Goal: Transaction & Acquisition: Obtain resource

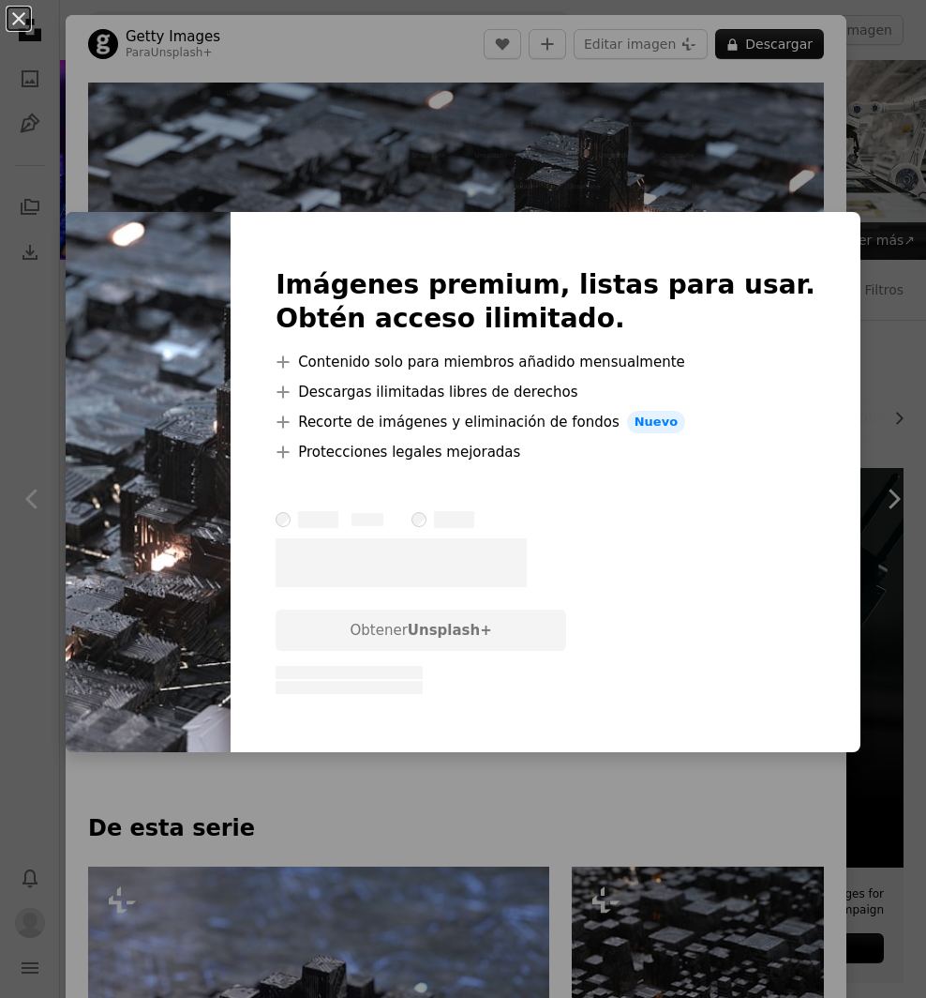
scroll to position [3000, 0]
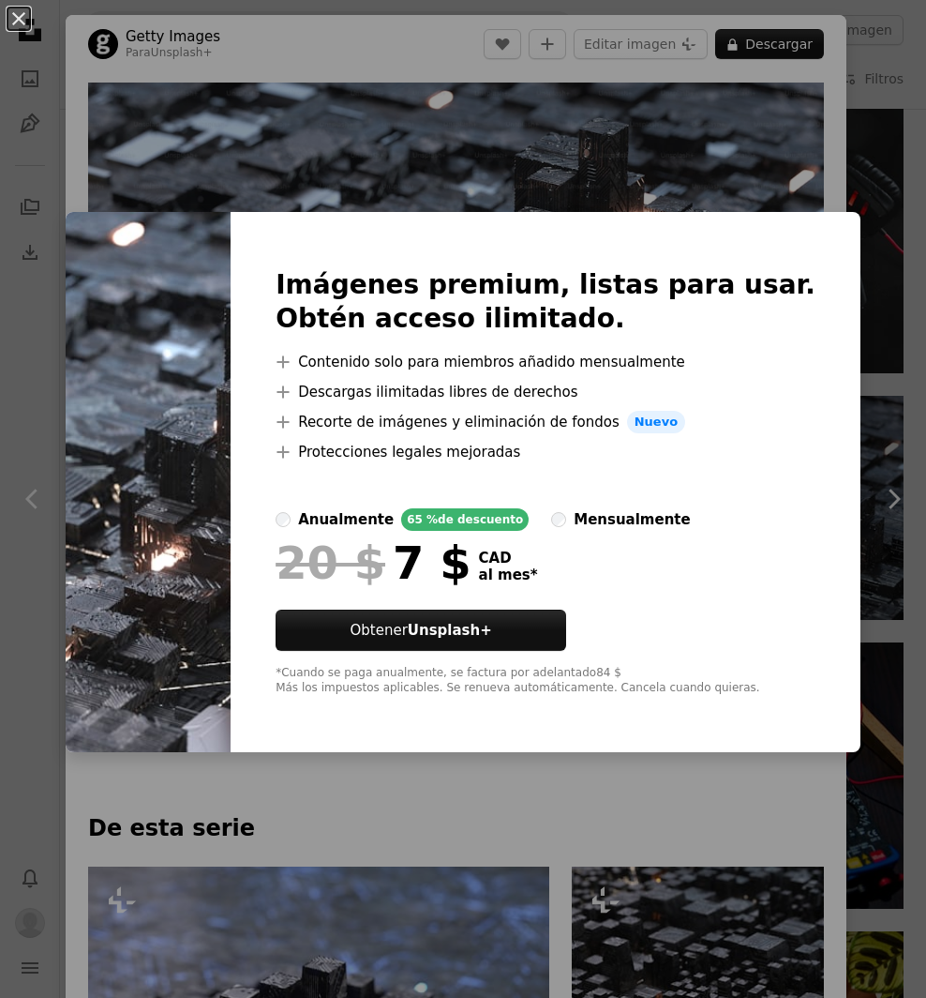
click at [693, 142] on div "An X shape Imágenes premium, listas para usar. Obtén acceso ilimitado. A plus s…" at bounding box center [463, 499] width 926 height 998
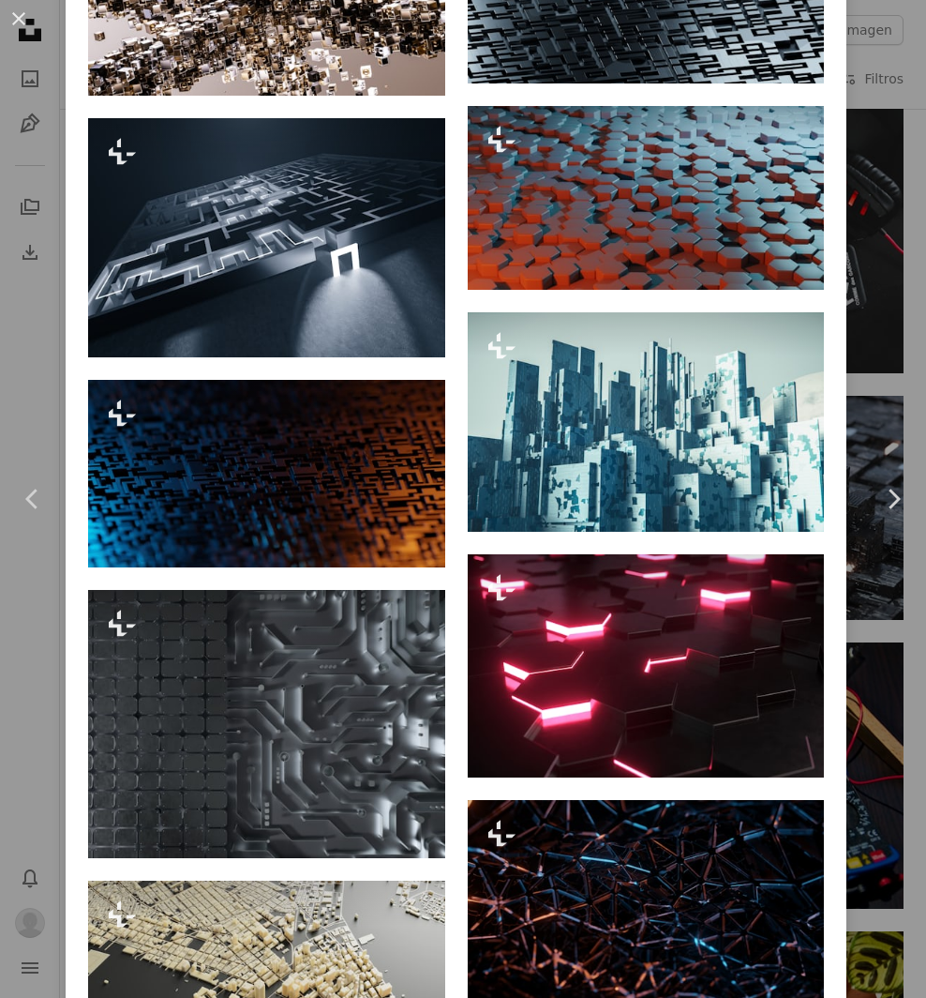
scroll to position [2906, 0]
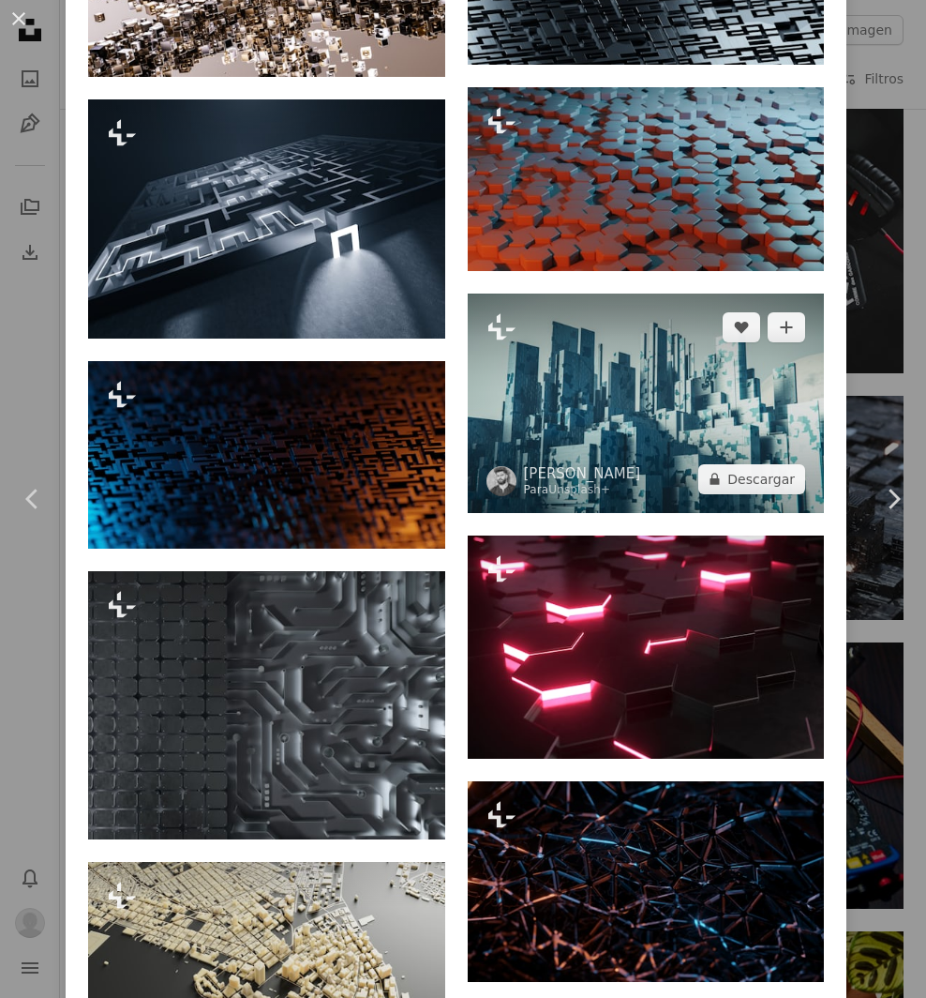
click at [624, 323] on img at bounding box center [646, 402] width 357 height 219
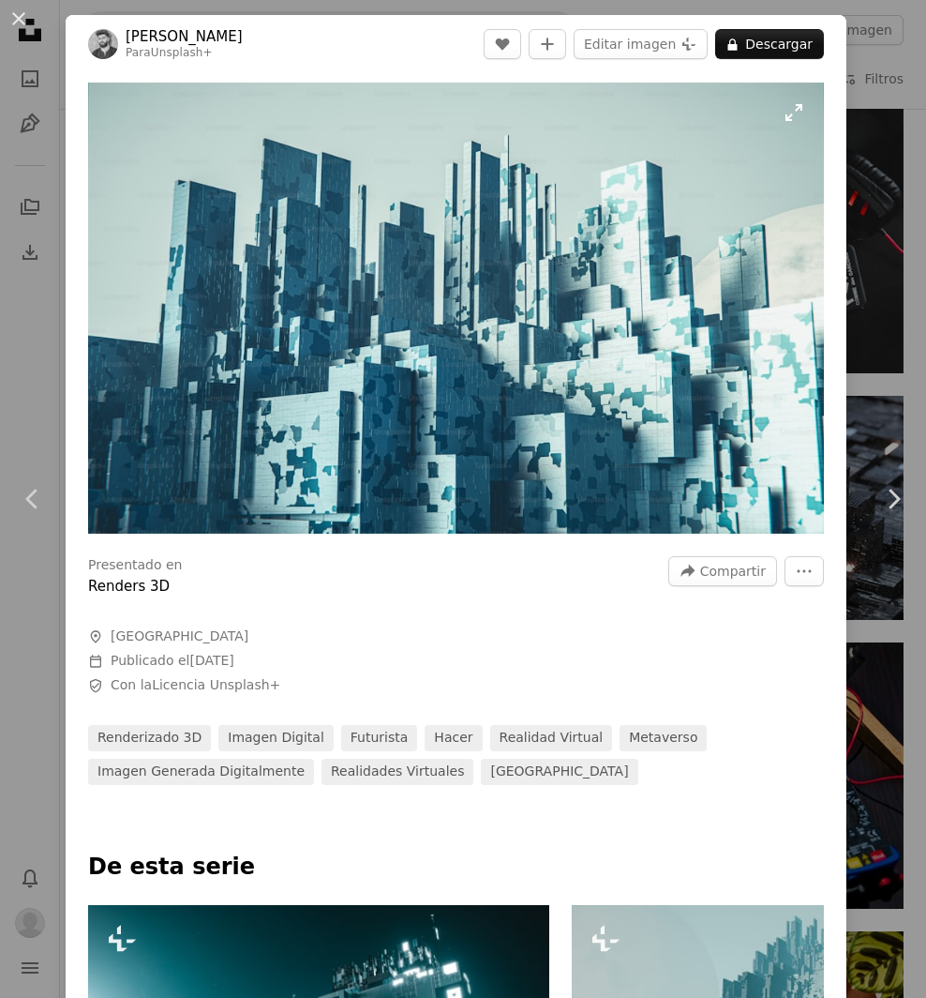
drag, startPoint x: 753, startPoint y: 248, endPoint x: 764, endPoint y: 253, distance: 12.6
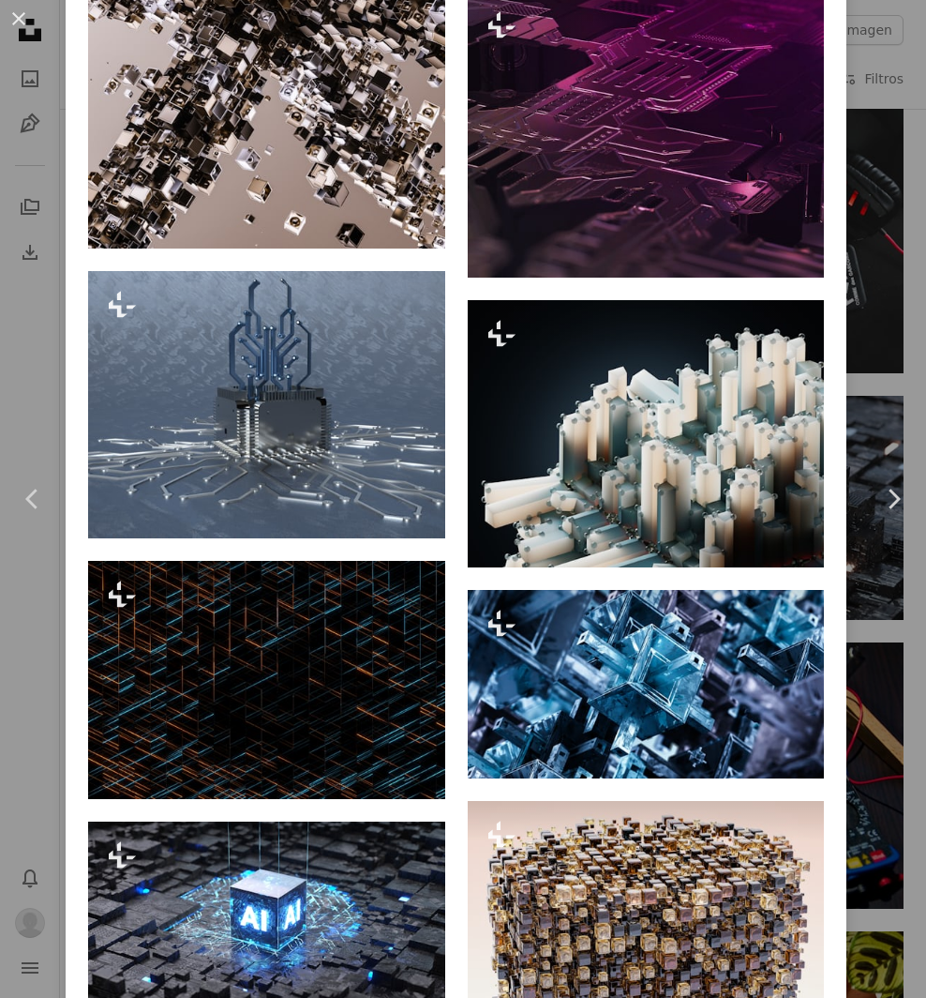
scroll to position [5438, 0]
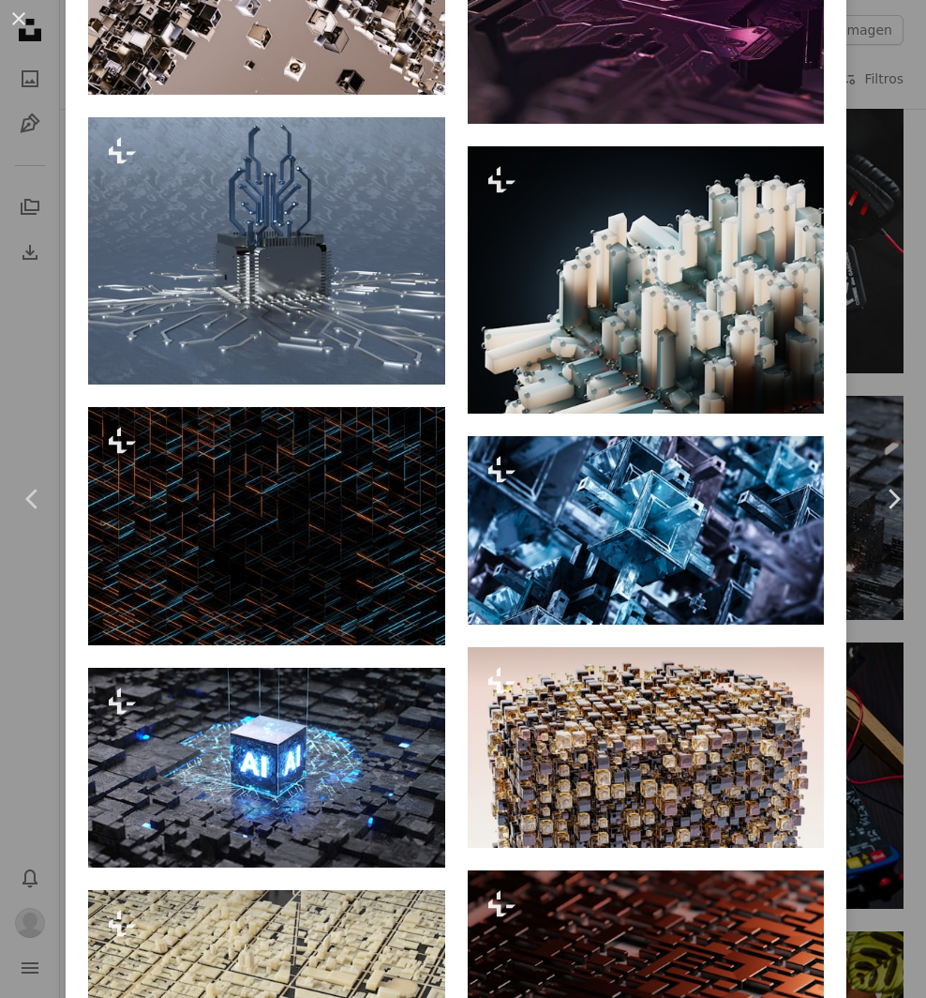
click at [847, 294] on div "An X shape Chevron left Chevron right Getty Images Para Unsplash+ A heart A plu…" at bounding box center [463, 499] width 926 height 998
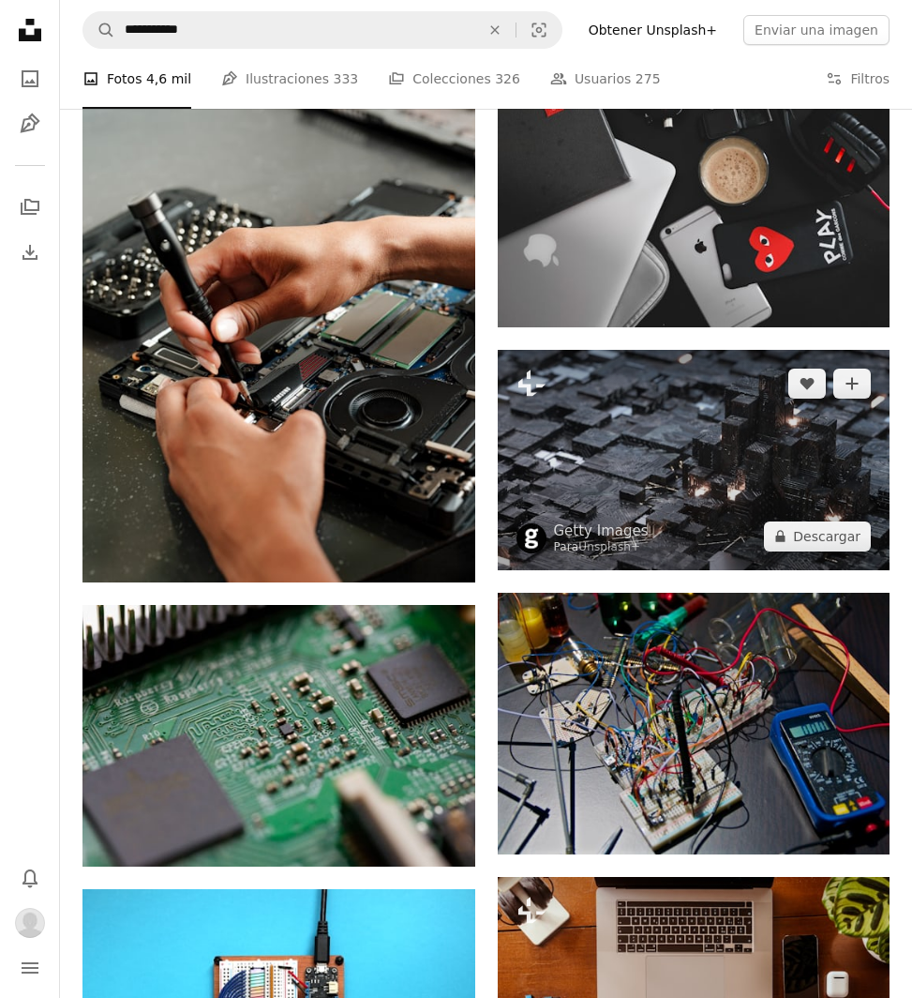
click at [865, 401] on img at bounding box center [694, 460] width 393 height 220
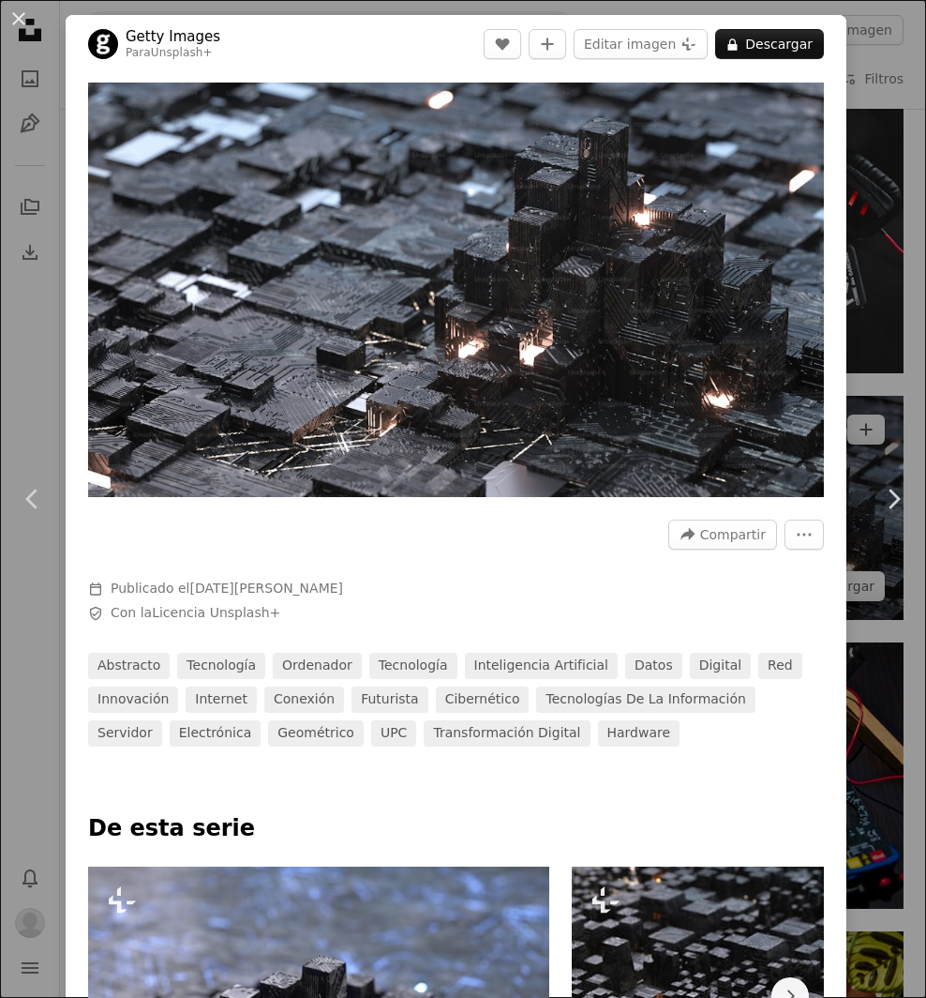
click at [863, 395] on div "An X shape Chevron left Chevron right Getty Images Para Unsplash+ A heart A plu…" at bounding box center [463, 499] width 926 height 998
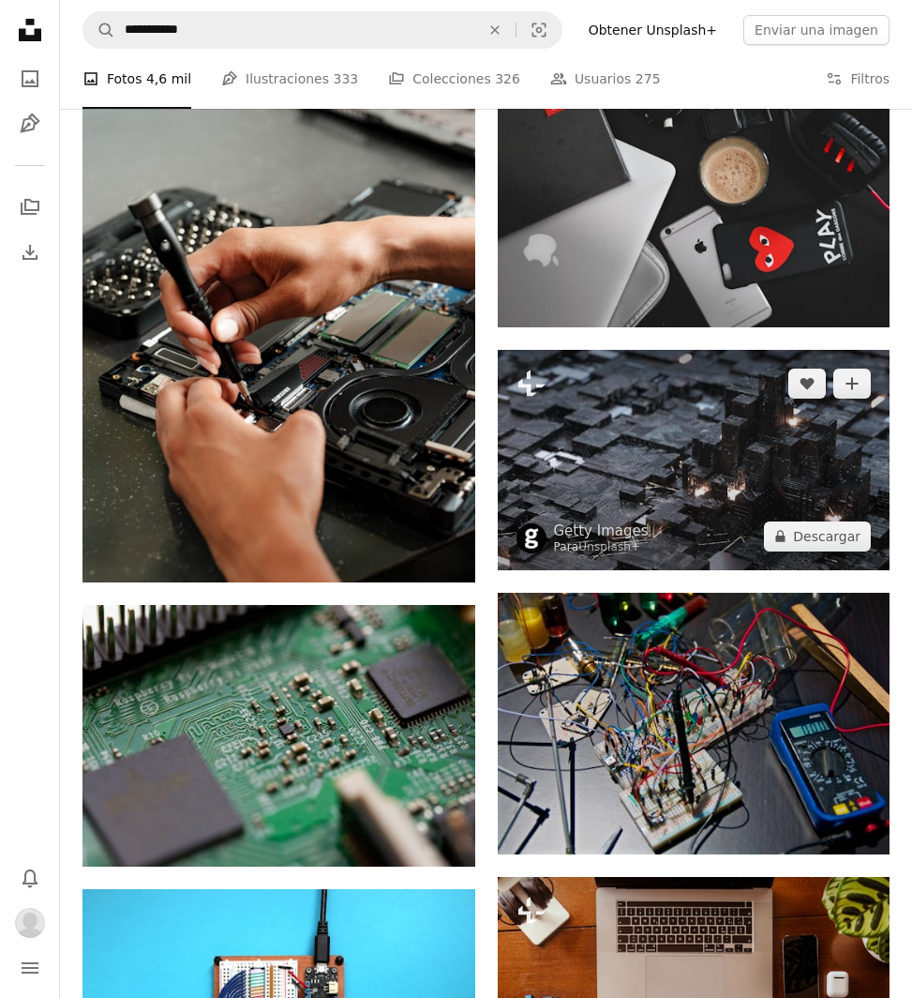
click at [863, 395] on button "A plus sign" at bounding box center [852, 383] width 38 height 30
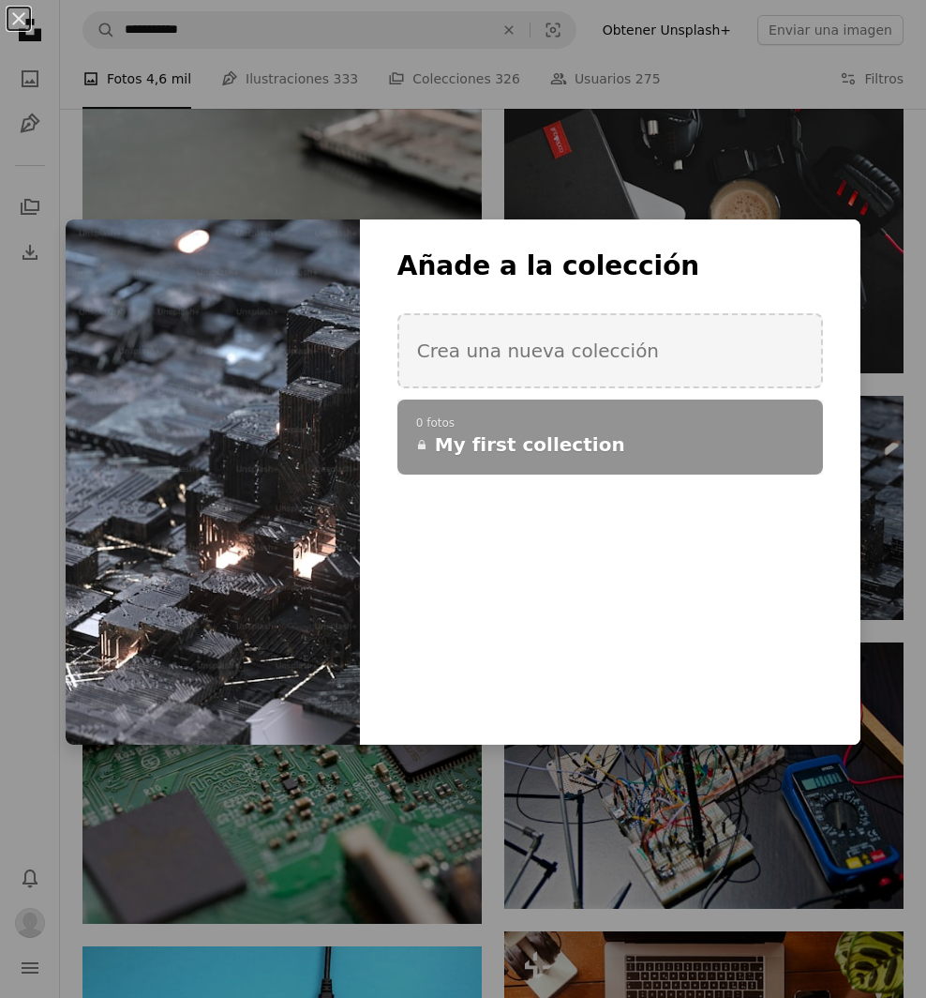
click at [822, 189] on div "An X shape Añade a la colección Crea una nueva colección A checkmark A plus sig…" at bounding box center [463, 499] width 926 height 998
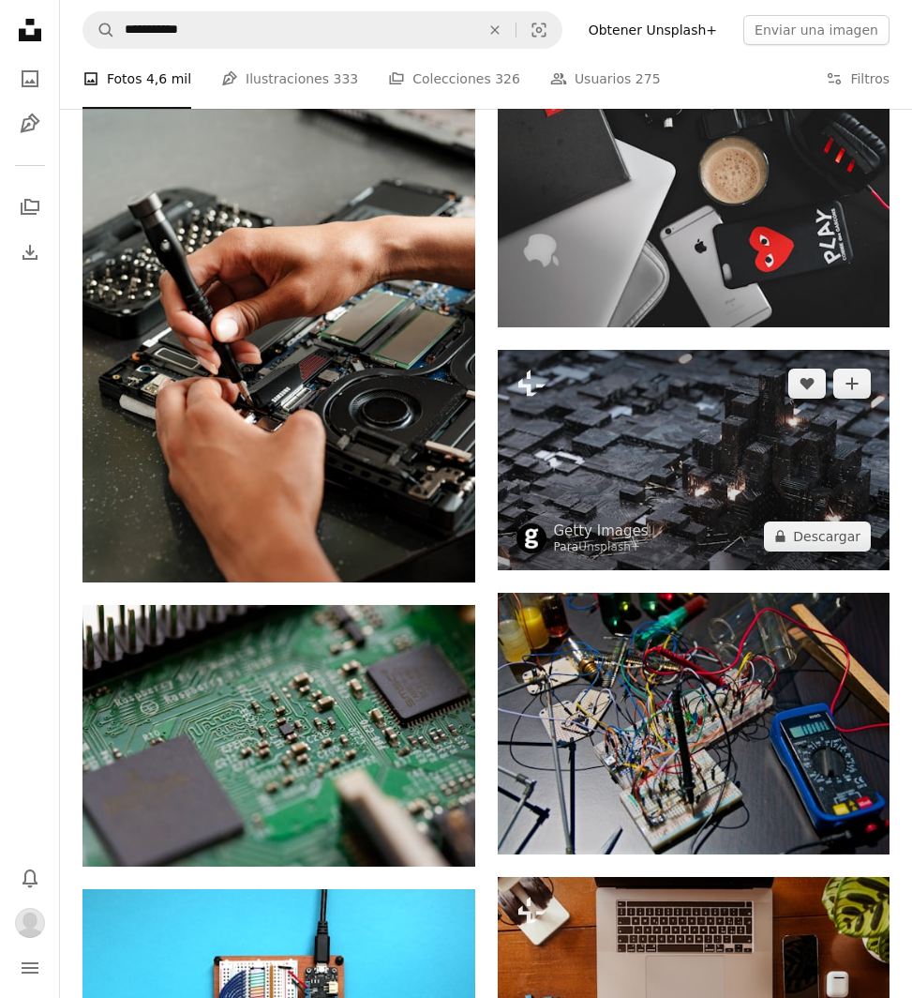
click at [707, 527] on img at bounding box center [694, 460] width 393 height 220
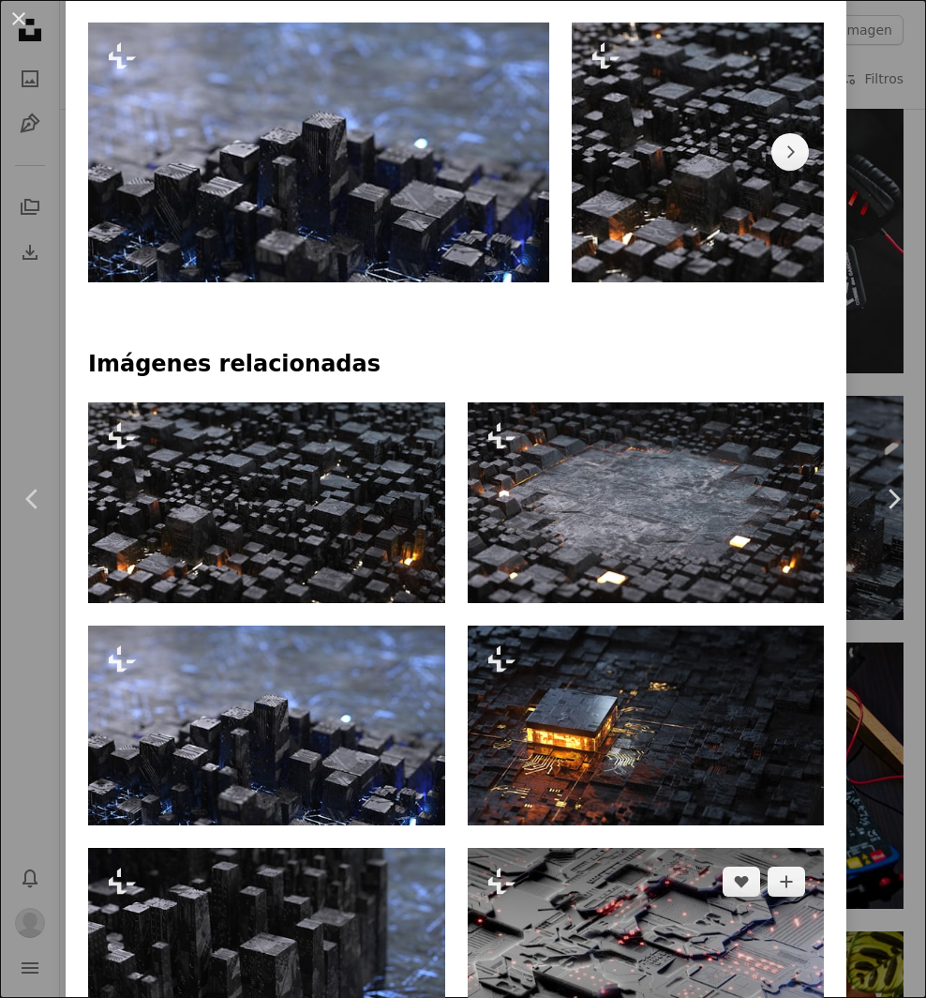
scroll to position [1313, 0]
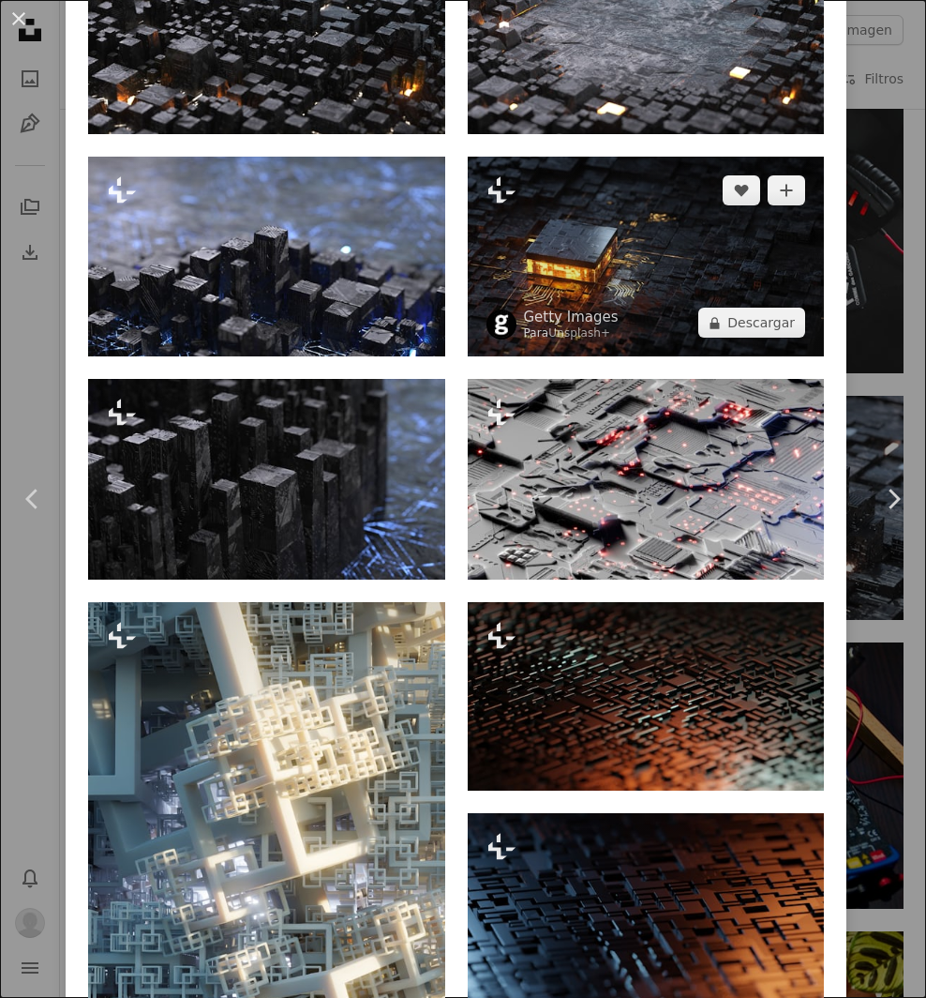
click at [601, 254] on img at bounding box center [646, 257] width 357 height 201
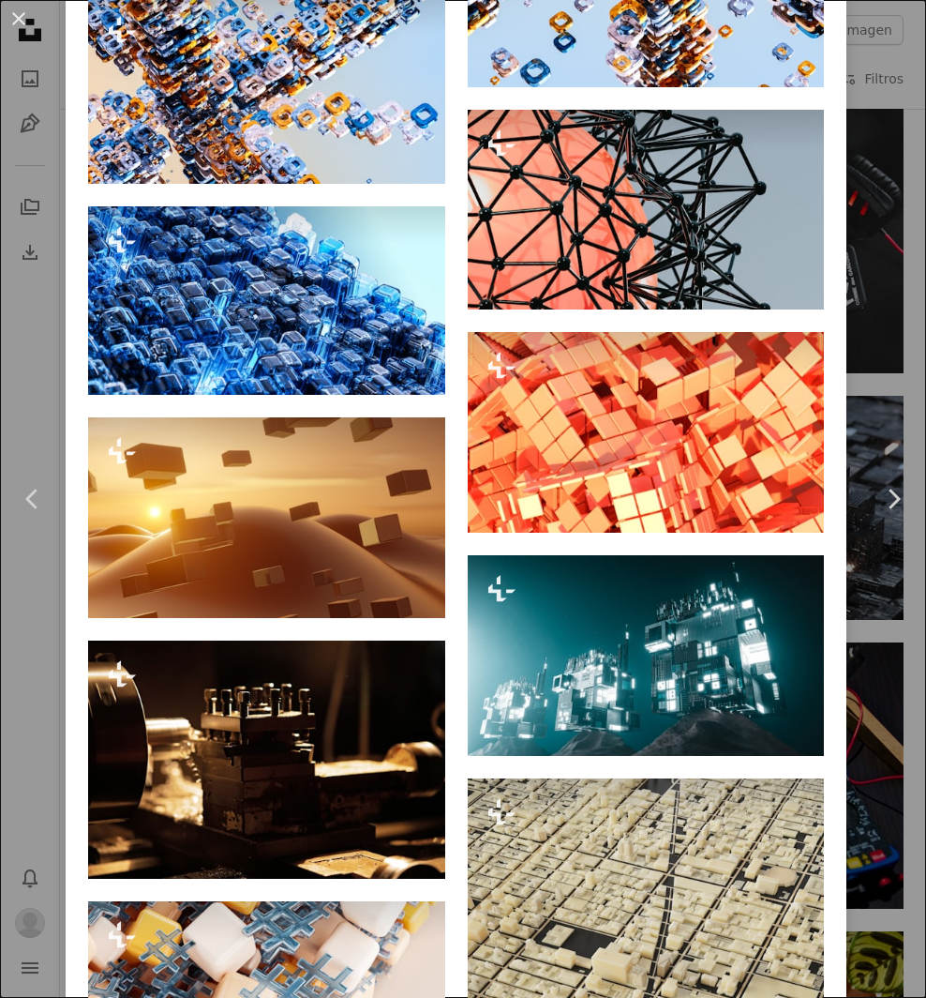
scroll to position [7192, 0]
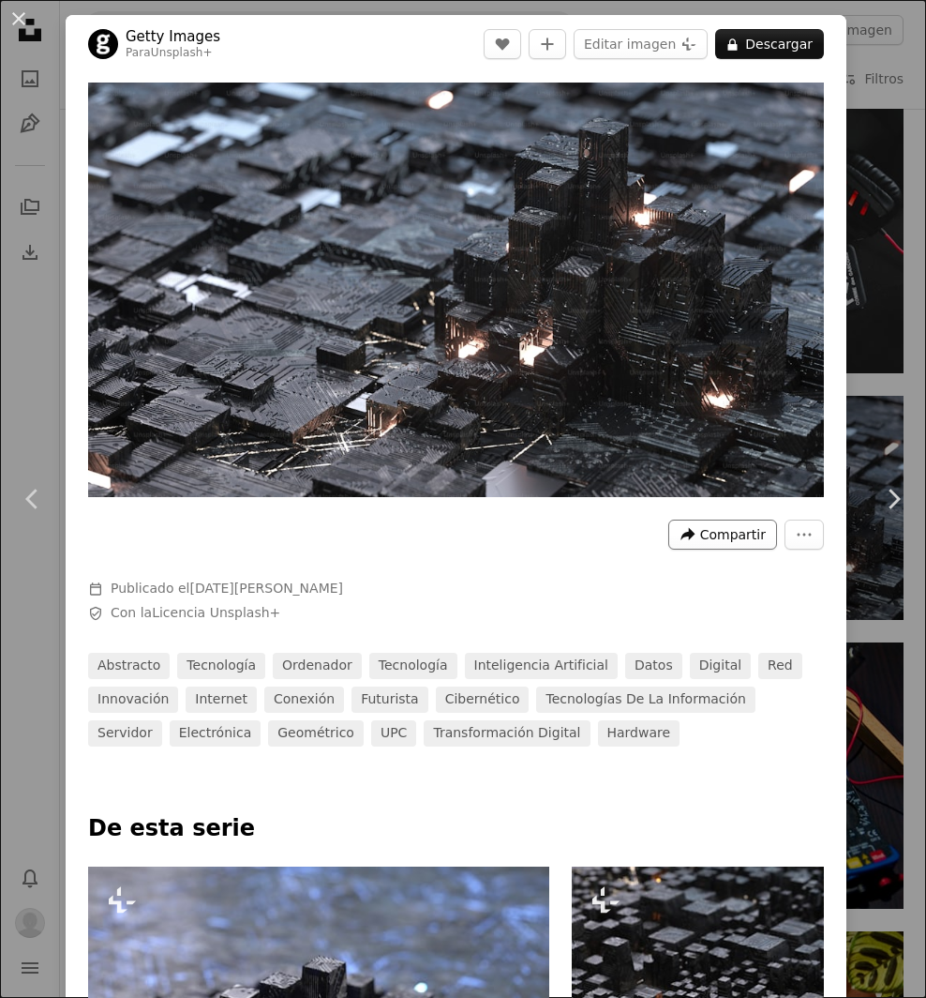
click at [736, 520] on span "Compartir" at bounding box center [733, 534] width 66 height 28
click at [801, 519] on dialog "An X shape Chevron left Chevron right Getty Images Para Unsplash+ A heart A plu…" at bounding box center [463, 499] width 926 height 998
click at [801, 519] on button "More Actions" at bounding box center [804, 534] width 39 height 30
click at [571, 531] on dialog "An X shape Chevron left Chevron right Getty Images Para Unsplash+ A heart A plu…" at bounding box center [463, 499] width 926 height 998
click at [647, 44] on button "Editar imagen Plus sign for Unsplash+" at bounding box center [641, 44] width 134 height 30
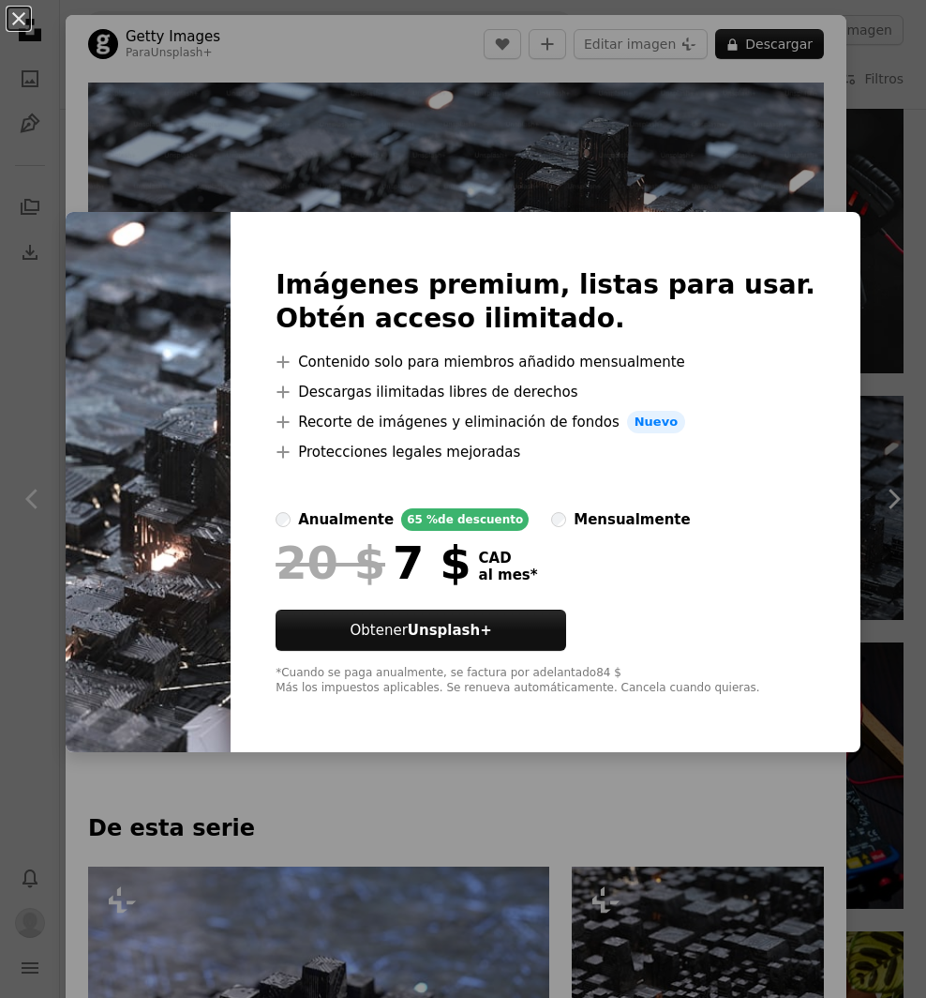
click at [684, 152] on div "An X shape Imágenes premium, listas para usar. Obtén acceso ilimitado. A plus s…" at bounding box center [463, 499] width 926 height 998
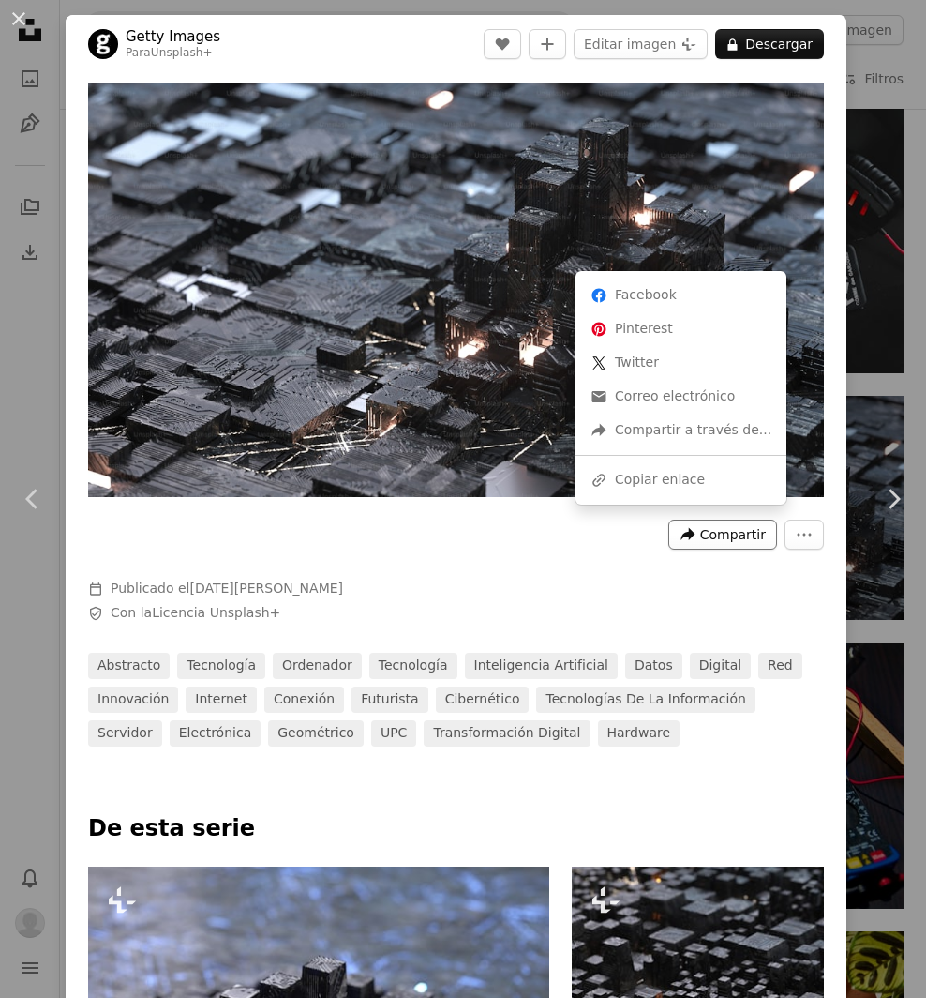
click at [684, 528] on icon "A forward-right arrow" at bounding box center [688, 534] width 17 height 17
click at [548, 585] on dialog "An X shape Chevron left Chevron right Getty Images Para Unsplash+ A heart A plu…" at bounding box center [463, 499] width 926 height 998
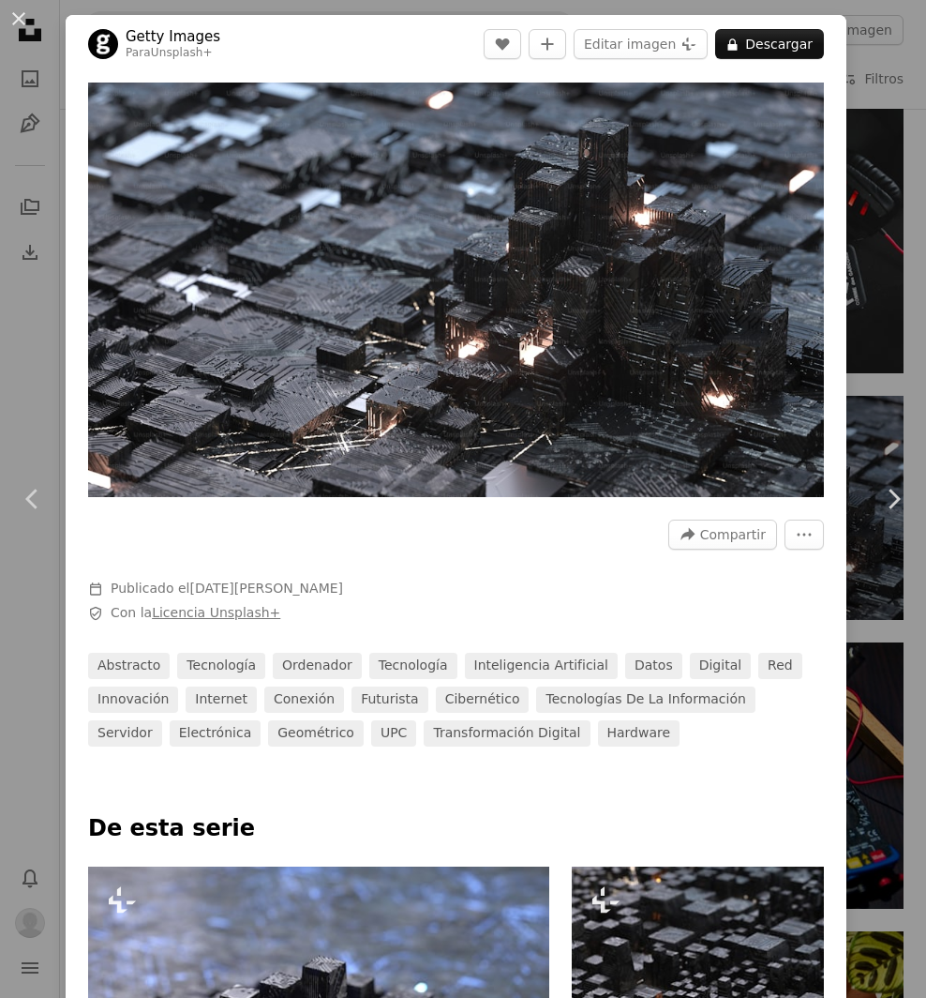
click at [209, 605] on link "Licencia Unsplash+" at bounding box center [216, 612] width 128 height 15
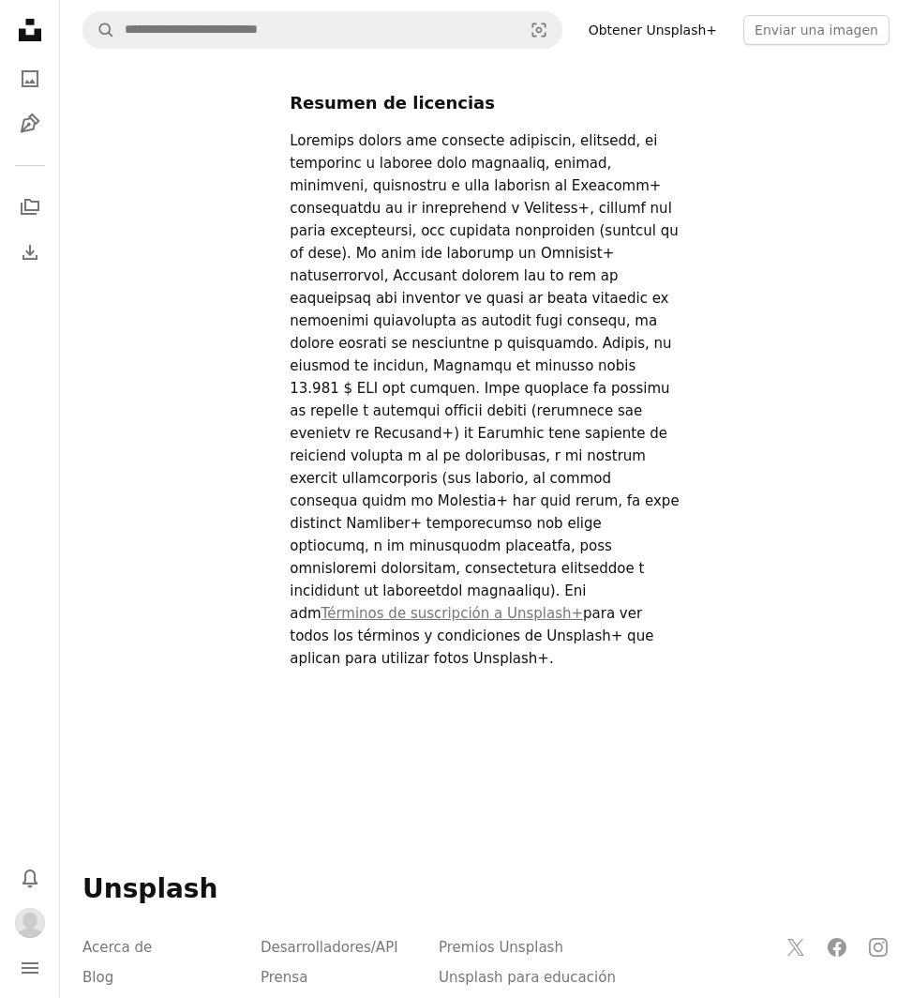
scroll to position [984, 0]
